Goal: Check status: Check status

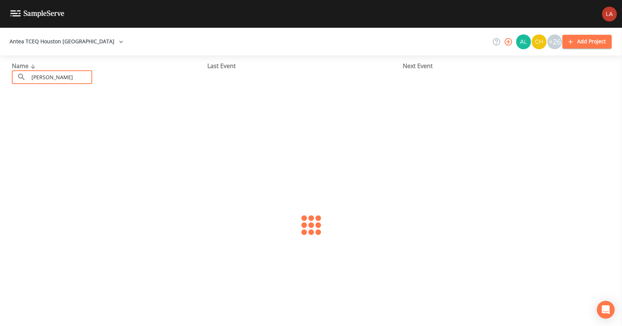
type input "[PERSON_NAME]"
click at [168, 47] on div "Antea TCEQ Houston [GEOGRAPHIC_DATA] +26 Add Project" at bounding box center [311, 42] width 622 height 28
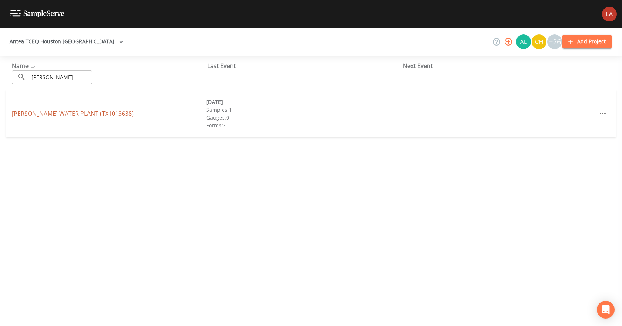
click at [114, 115] on link "[PERSON_NAME] WATER PLANT (TX1013638)" at bounding box center [73, 114] width 122 height 8
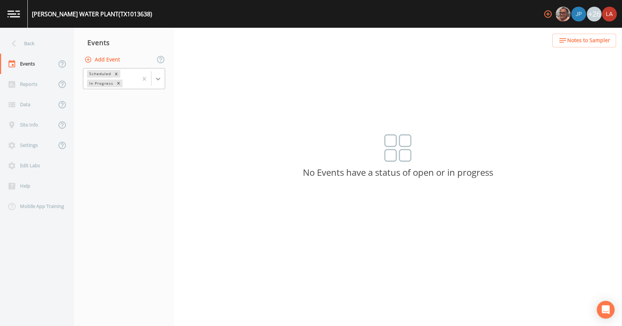
click at [159, 85] on div at bounding box center [157, 78] width 13 height 13
click at [124, 98] on div "Completed" at bounding box center [124, 100] width 82 height 13
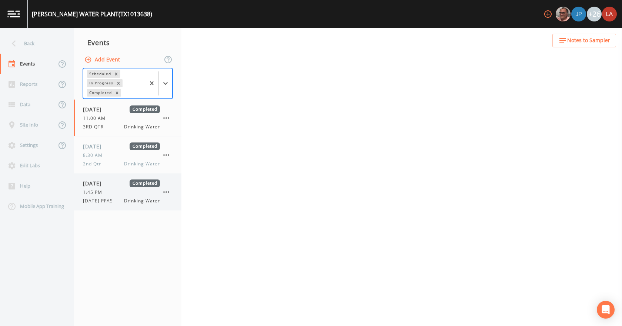
click at [110, 189] on div "1:45 PM" at bounding box center [121, 192] width 77 height 7
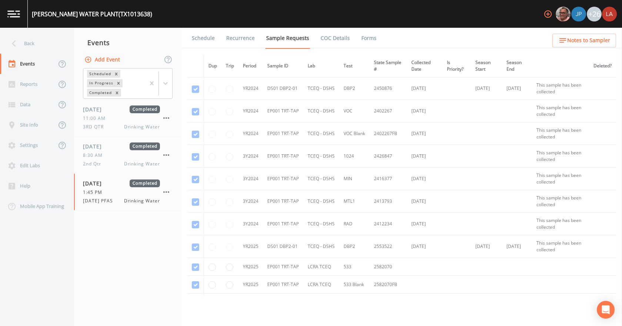
click at [365, 40] on link "Forms" at bounding box center [368, 38] width 17 height 21
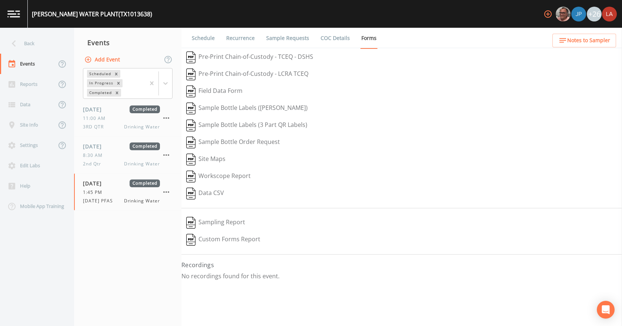
click at [194, 31] on link "Schedule" at bounding box center [203, 38] width 25 height 21
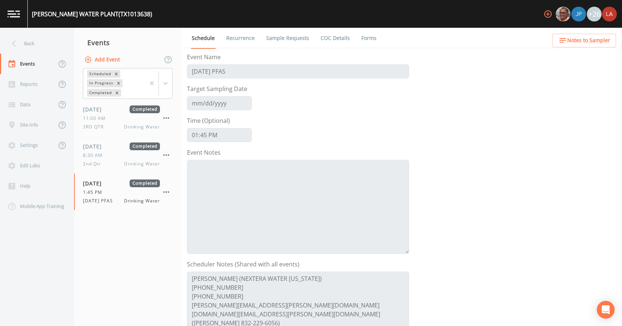
click at [238, 41] on link "Recurrence" at bounding box center [240, 38] width 31 height 21
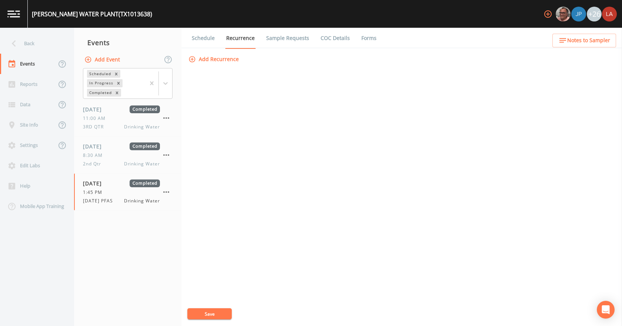
click at [278, 42] on link "Sample Requests" at bounding box center [287, 38] width 45 height 21
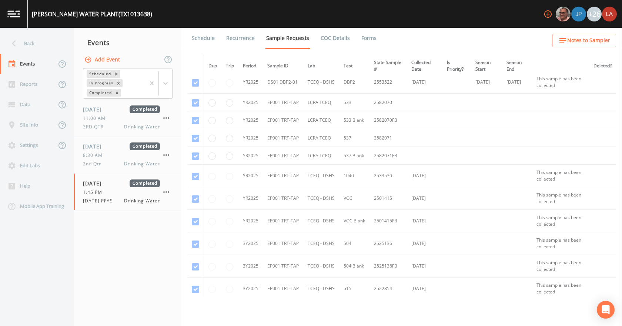
scroll to position [148, 0]
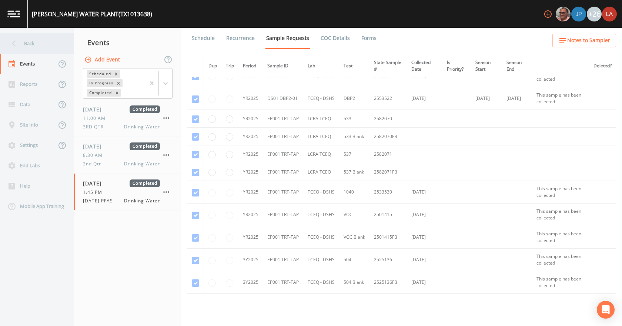
click at [28, 40] on div "Back" at bounding box center [33, 43] width 67 height 20
